Goal: Transaction & Acquisition: Subscribe to service/newsletter

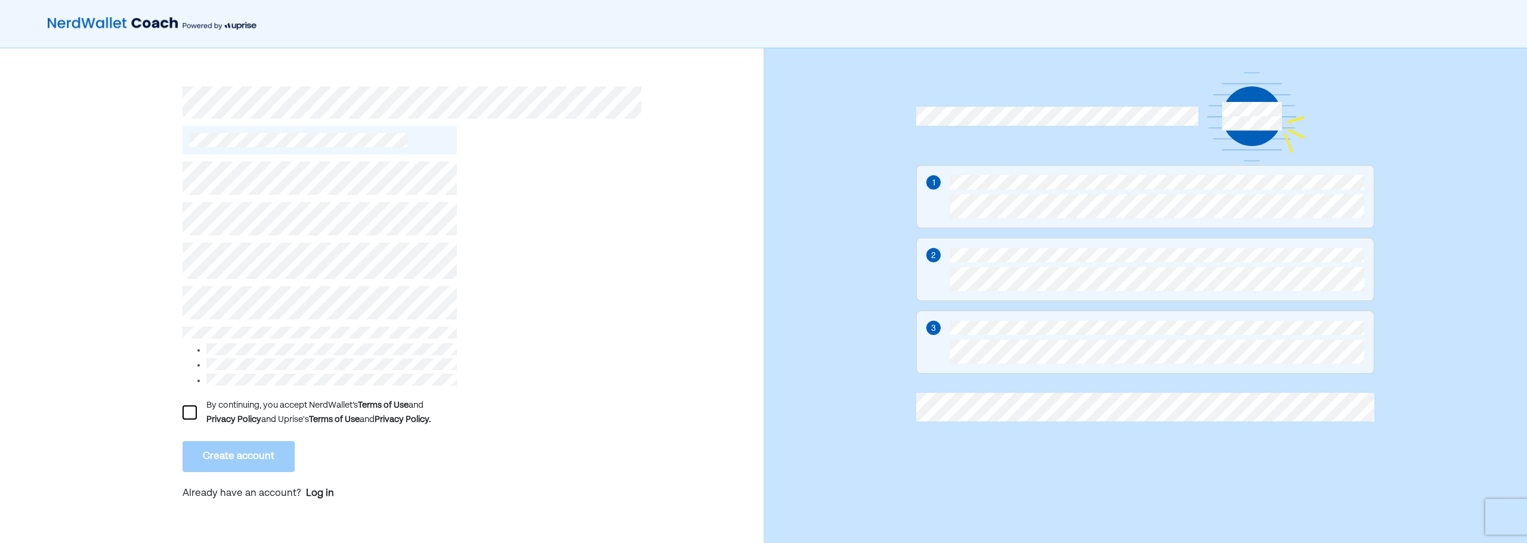
click at [236, 398] on div "By continuing, you accept NerdWallet’s Terms of Use and Privacy Policy and Upri…" at bounding box center [331, 412] width 251 height 29
click at [181, 410] on div "By continuing, you accept NerdWallet’s Terms of Use and Privacy Policy and Upri…" at bounding box center [382, 301] width 764 height 507
click at [185, 409] on div at bounding box center [190, 413] width 14 height 14
click at [220, 449] on button "Create account" at bounding box center [239, 456] width 112 height 31
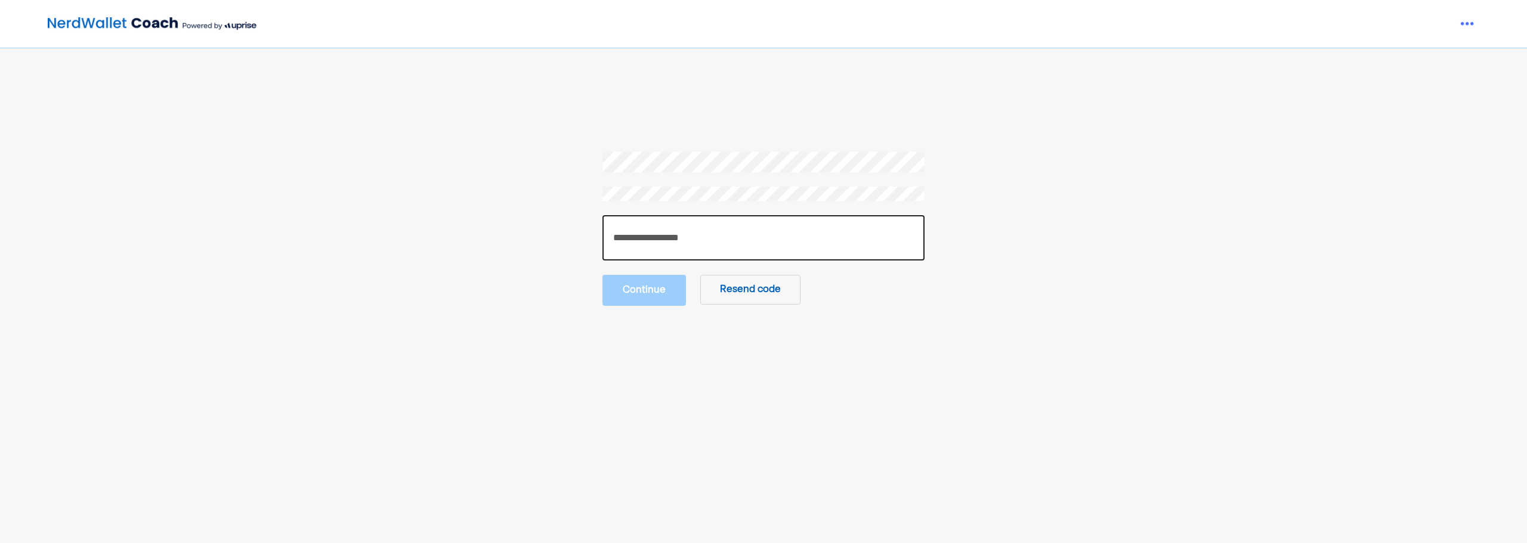
click at [764, 229] on input "number" at bounding box center [763, 237] width 322 height 45
type input "******"
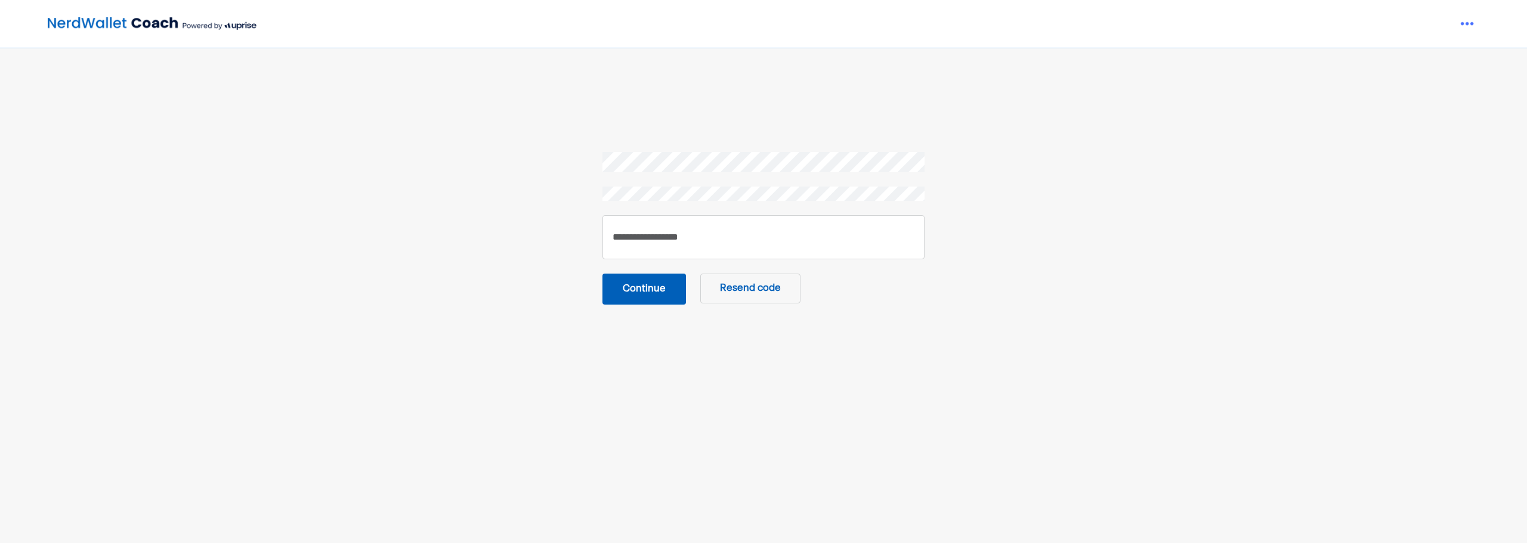
click at [651, 289] on button "Continue" at bounding box center [644, 289] width 84 height 31
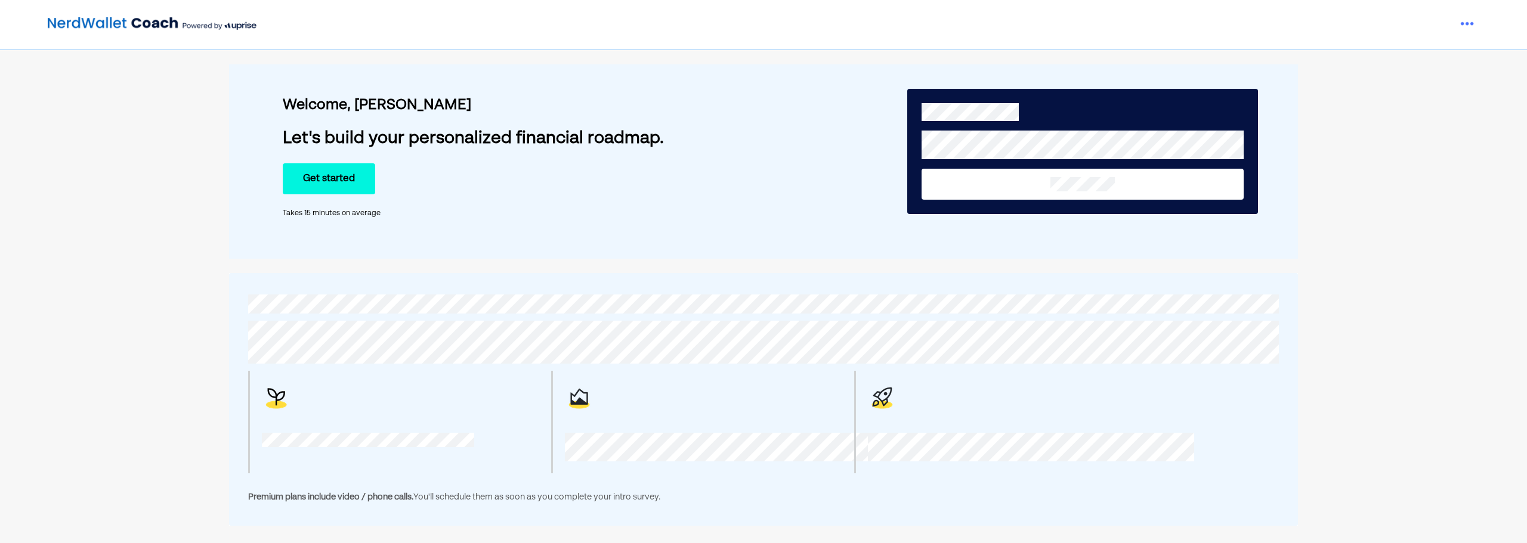
click at [360, 187] on button "Get started" at bounding box center [329, 178] width 92 height 31
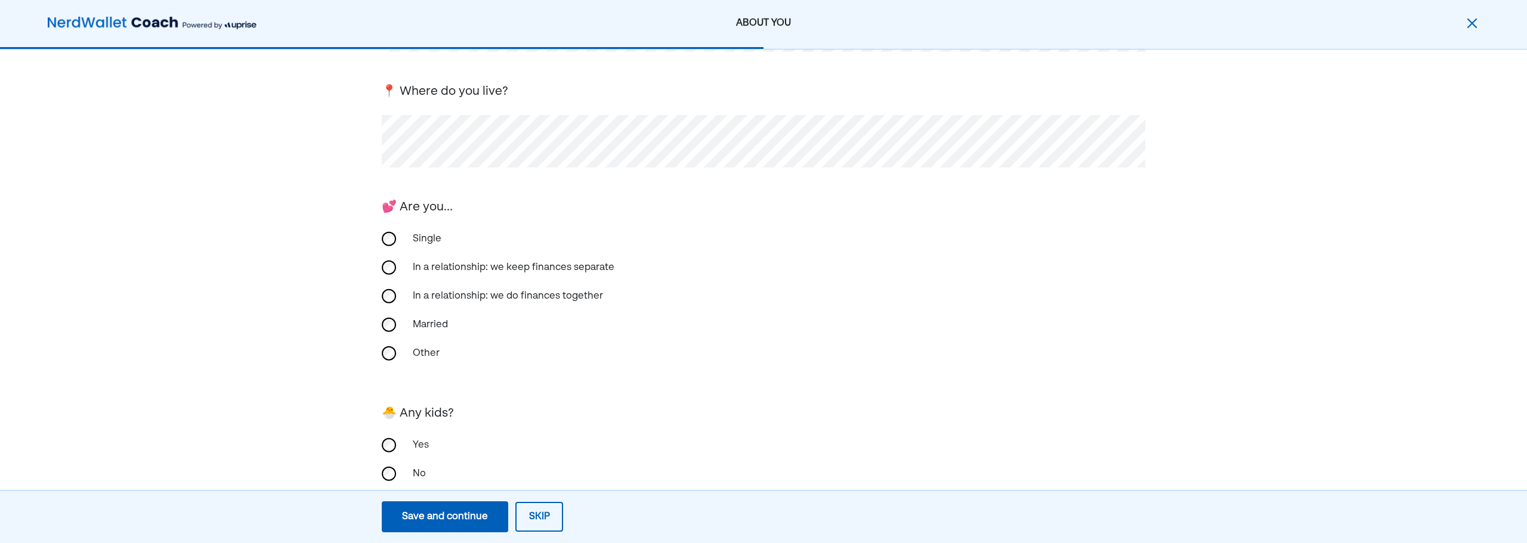
scroll to position [179, 0]
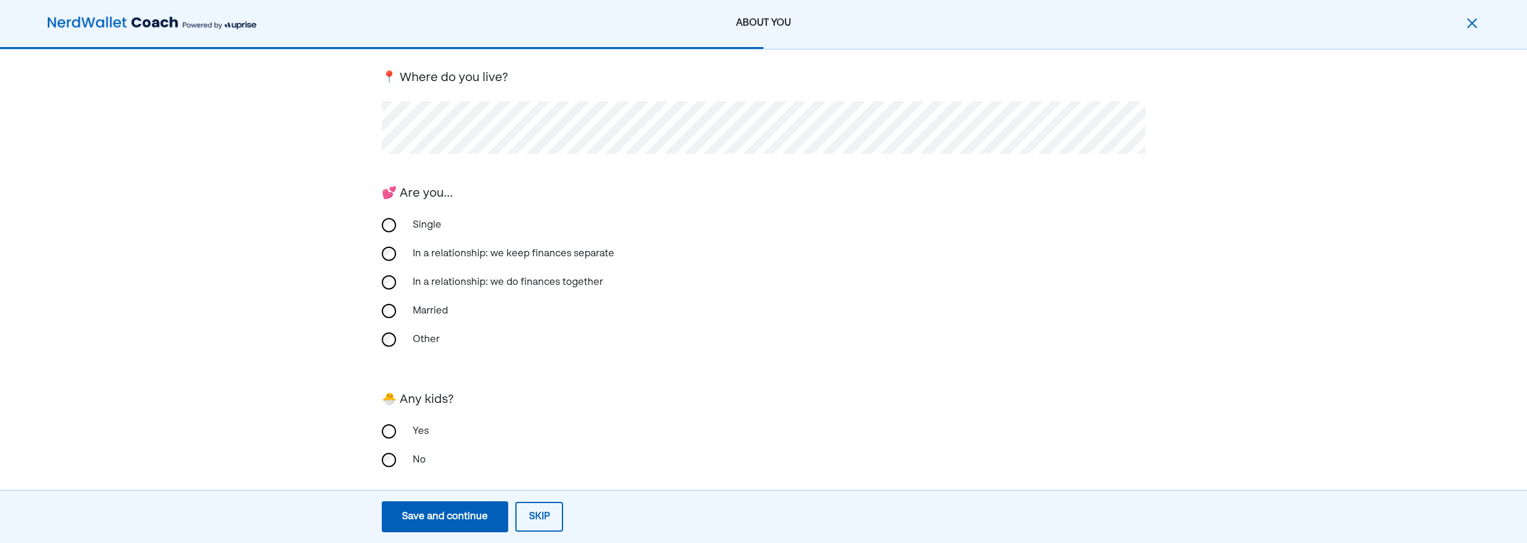
click at [424, 222] on div "Single" at bounding box center [465, 225] width 119 height 29
click at [417, 450] on div "No" at bounding box center [465, 451] width 119 height 29
click at [459, 510] on div "Save and continue" at bounding box center [445, 517] width 86 height 14
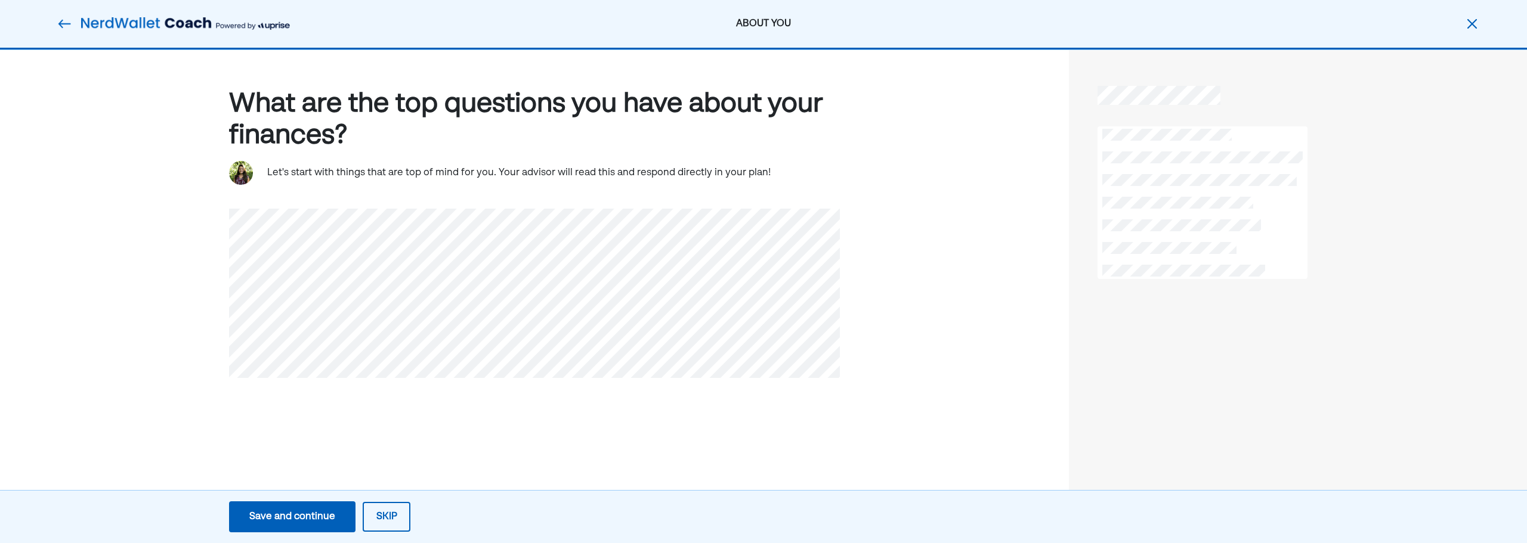
scroll to position [0, 0]
click at [311, 515] on div "Save and continue" at bounding box center [292, 517] width 86 height 14
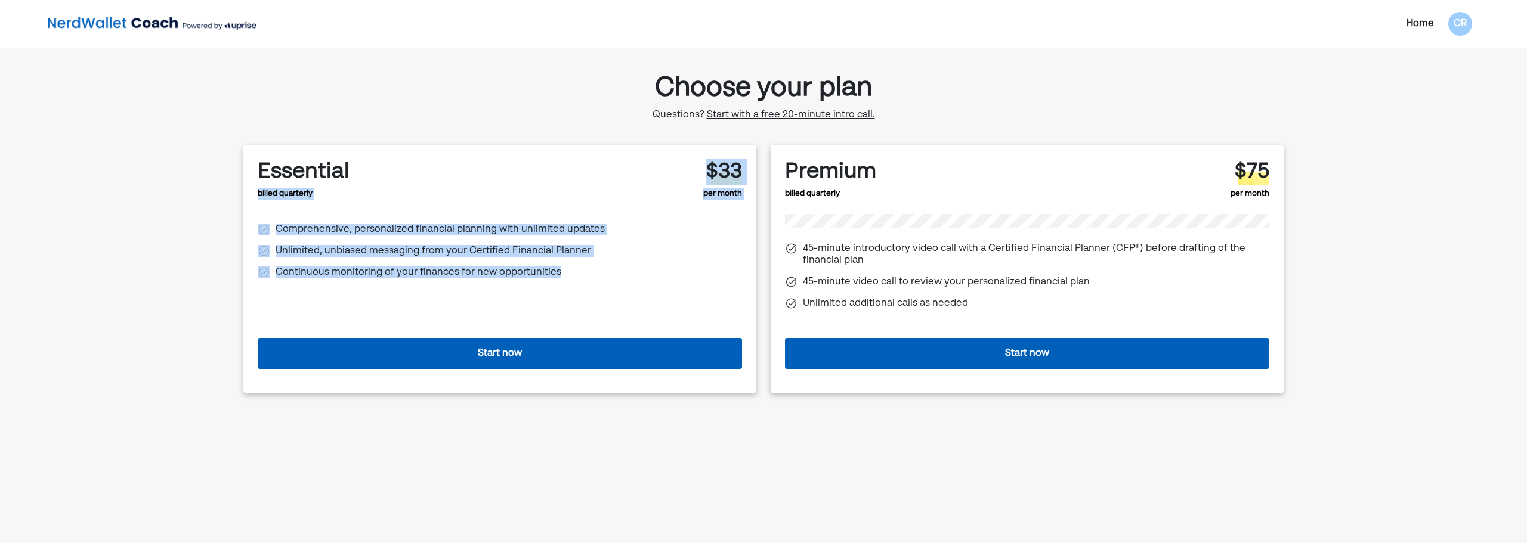
drag, startPoint x: 473, startPoint y: 107, endPoint x: 623, endPoint y: 288, distance: 235.1
click at [623, 288] on div "Choose your plan Questions? Start with a free 20-minute intro call. Essential b…" at bounding box center [763, 259] width 1040 height 385
click at [623, 288] on div "Essential billed quarterly $33 per month Comprehensive, personalized financial …" at bounding box center [500, 228] width 484 height 138
drag, startPoint x: 636, startPoint y: 298, endPoint x: 437, endPoint y: 88, distance: 289.4
click at [437, 88] on div "Choose your plan Questions? Start with a free 20-minute intro call. Essential b…" at bounding box center [763, 259] width 1040 height 385
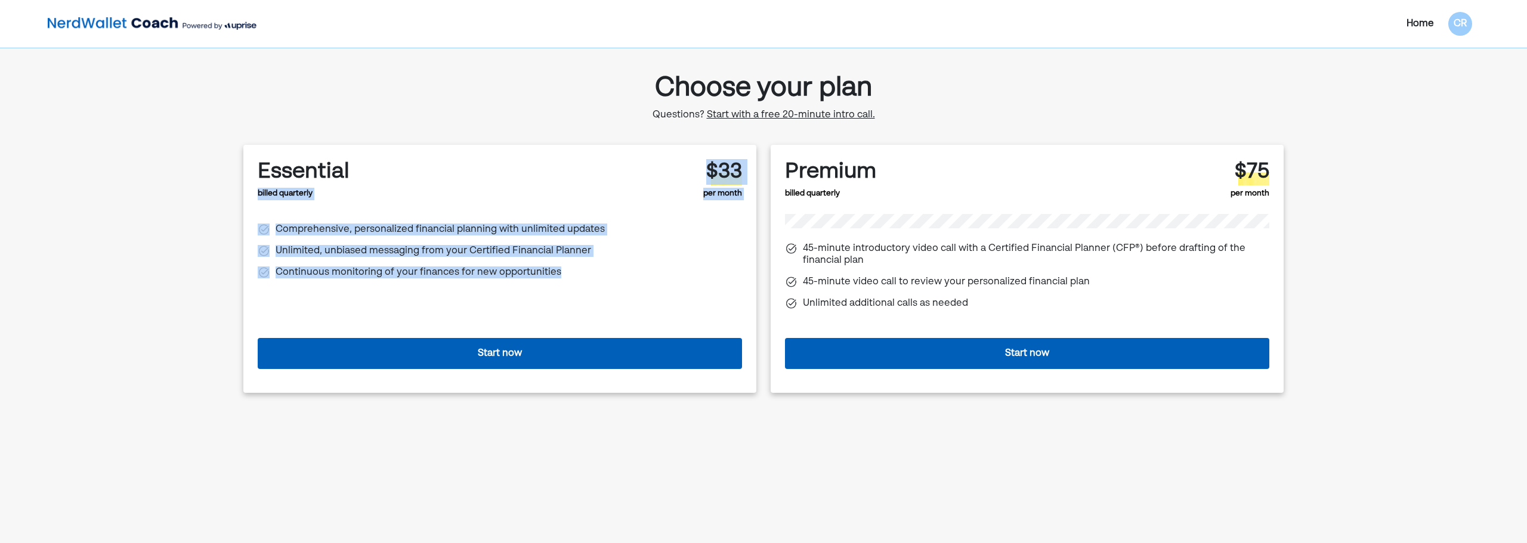
click at [436, 88] on div "Choose your plan Questions? Start with a free 20-minute intro call. Essential b…" at bounding box center [763, 259] width 1040 height 385
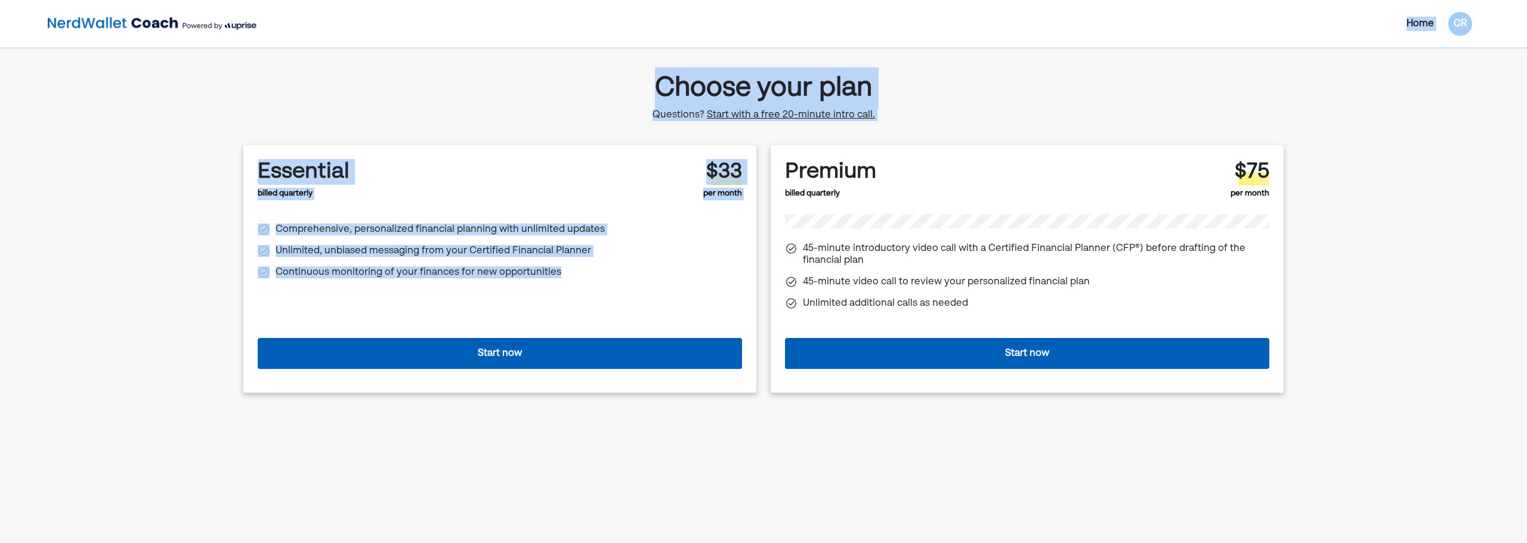
drag, startPoint x: 444, startPoint y: 45, endPoint x: 623, endPoint y: 298, distance: 310.0
click at [623, 298] on div "Home CR Choose your plan Questions? Start with a free 20-minute intro call. Ess…" at bounding box center [763, 277] width 1527 height 554
click at [623, 298] on div "Essential billed quarterly $33 per month Comprehensive, personalized financial …" at bounding box center [500, 269] width 484 height 220
drag, startPoint x: 623, startPoint y: 298, endPoint x: 393, endPoint y: 10, distance: 368.4
click at [393, 10] on div "Home CR Choose your plan Questions? Start with a free 20-minute intro call. Ess…" at bounding box center [763, 277] width 1527 height 554
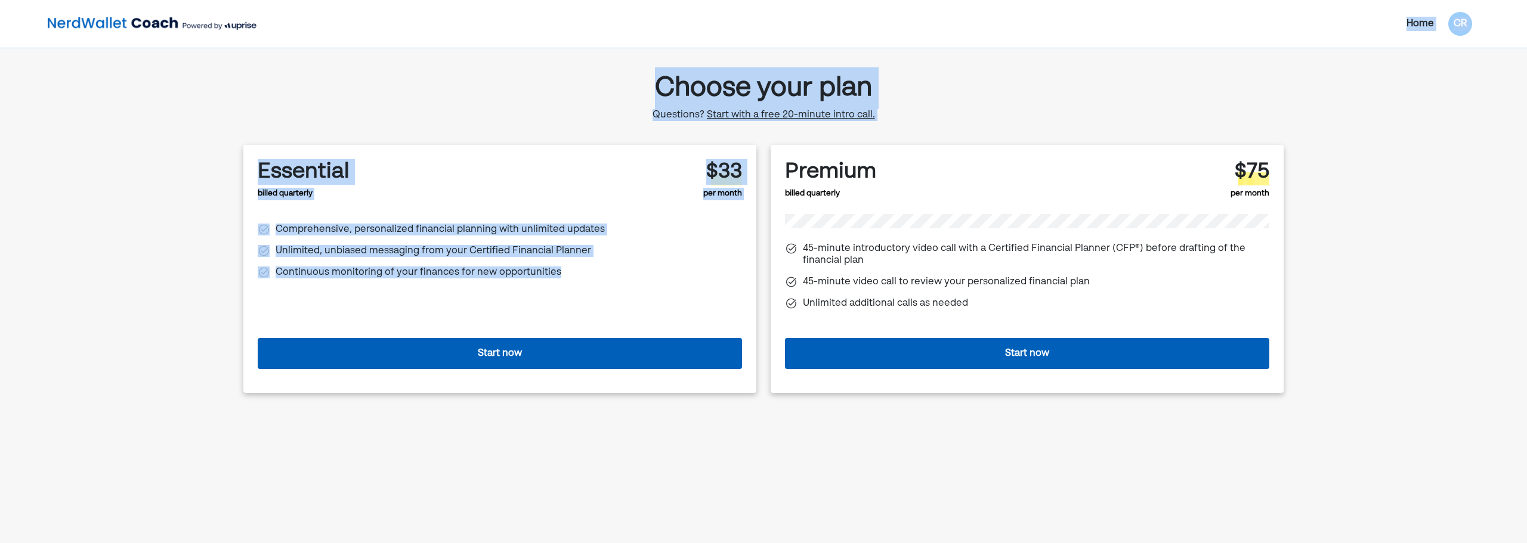
click at [393, 10] on div "Home CR" at bounding box center [763, 24] width 1527 height 48
drag, startPoint x: 393, startPoint y: 10, endPoint x: 647, endPoint y: 282, distance: 372.2
click at [647, 282] on div "Home CR Choose your plan Questions? Start with a free 20-minute intro call. Ess…" at bounding box center [763, 277] width 1527 height 554
click at [647, 282] on div "Comprehensive, personalized financial planning with unlimited updates Unlimited…" at bounding box center [500, 248] width 484 height 69
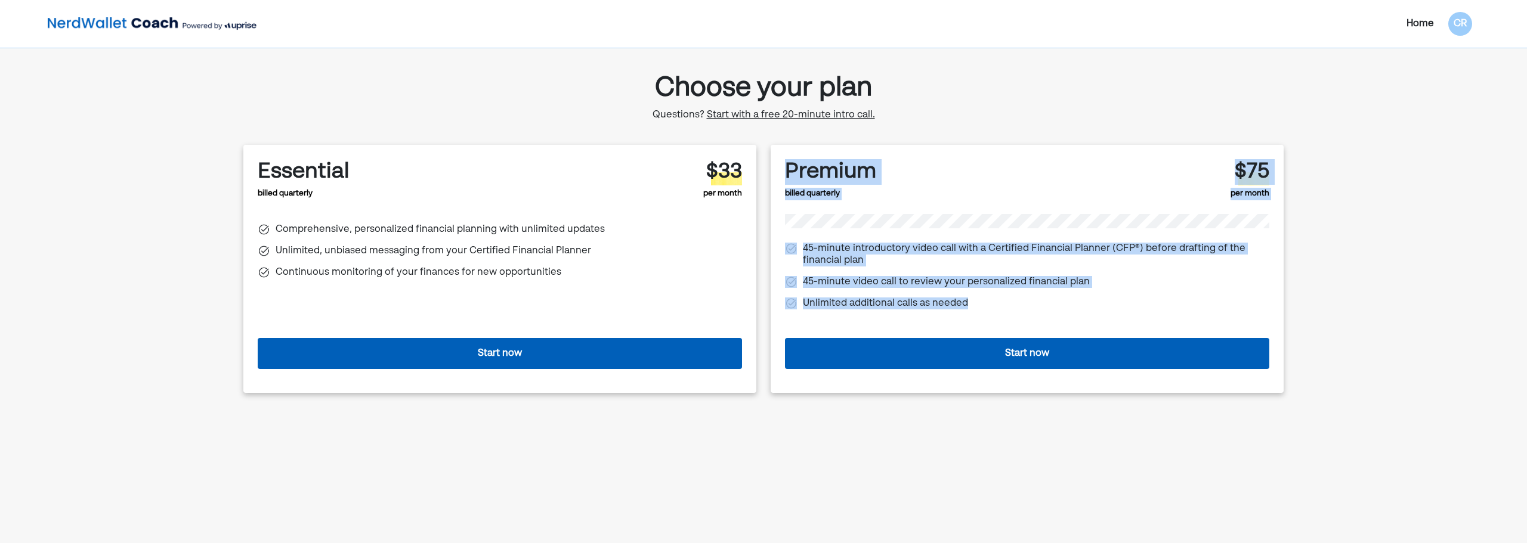
drag, startPoint x: 790, startPoint y: 177, endPoint x: 1062, endPoint y: 312, distance: 303.3
click at [1062, 312] on div "Premium billed quarterly $75 per month 45-minute introductory video call with a…" at bounding box center [1027, 243] width 484 height 169
click at [1059, 308] on div "Unlimited additional calls as needed" at bounding box center [1027, 304] width 484 height 12
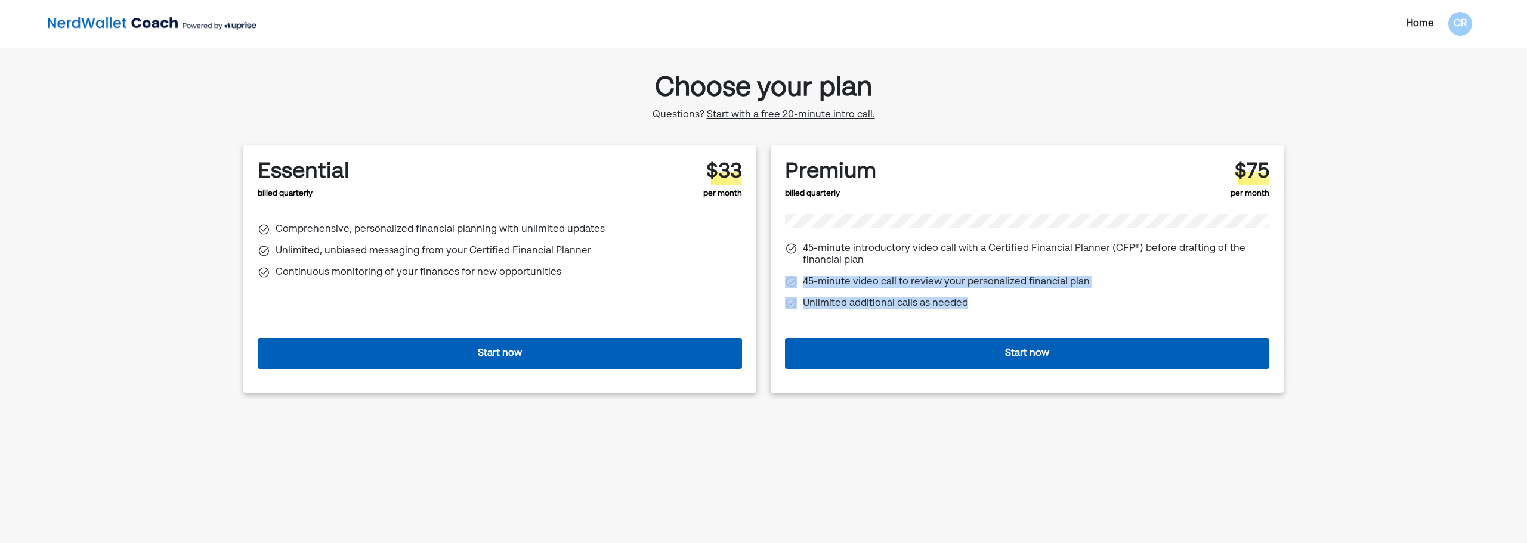
drag, startPoint x: 1056, startPoint y: 304, endPoint x: 948, endPoint y: 261, distance: 116.7
click at [948, 261] on div "45-minute introductory video call with a Certified Financial Planner (CFP®) bef…" at bounding box center [1027, 273] width 484 height 81
click at [948, 261] on div "45-minute introductory video call with a Certified Financial Planner (CFP®) bef…" at bounding box center [1036, 255] width 466 height 24
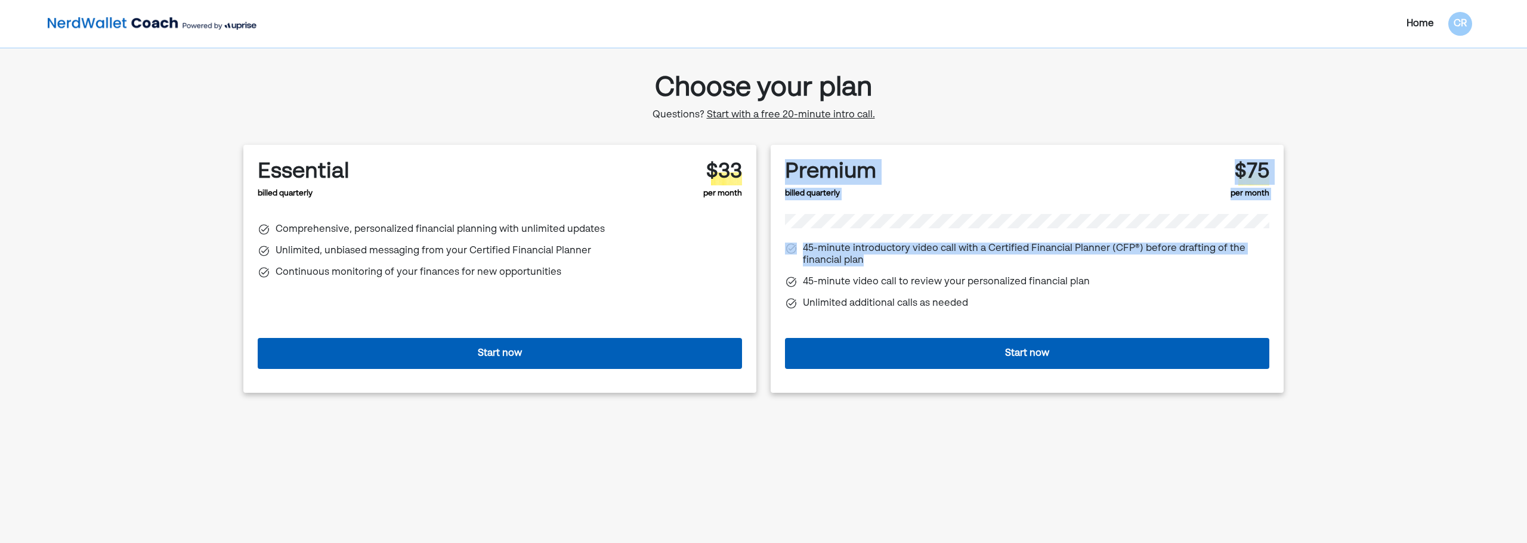
drag, startPoint x: 948, startPoint y: 261, endPoint x: 774, endPoint y: 178, distance: 193.2
click at [774, 178] on div "Premium billed quarterly $75 per month 45-minute introductory video call with a…" at bounding box center [1027, 269] width 513 height 248
drag, startPoint x: 775, startPoint y: 178, endPoint x: 1021, endPoint y: 303, distance: 275.8
click at [1021, 303] on div "Premium billed quarterly $75 per month 45-minute introductory video call with a…" at bounding box center [1027, 269] width 513 height 248
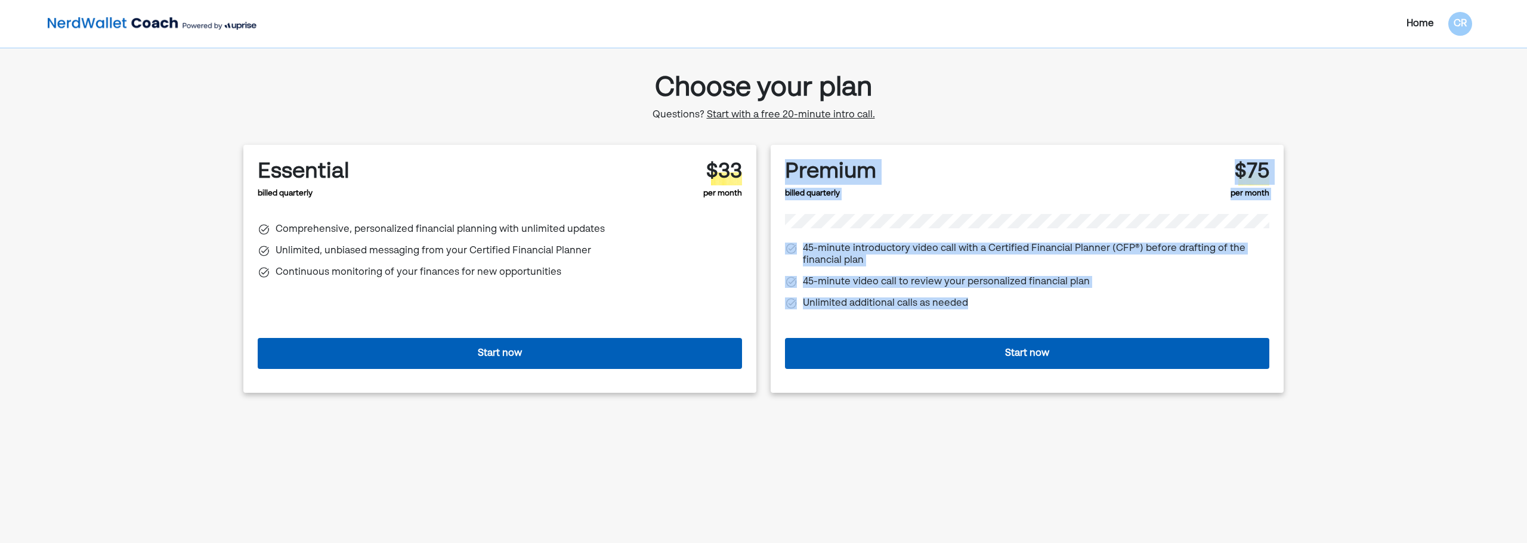
click at [1021, 303] on div "Unlimited additional calls as needed" at bounding box center [1027, 304] width 484 height 12
